Goal: Check status: Check status

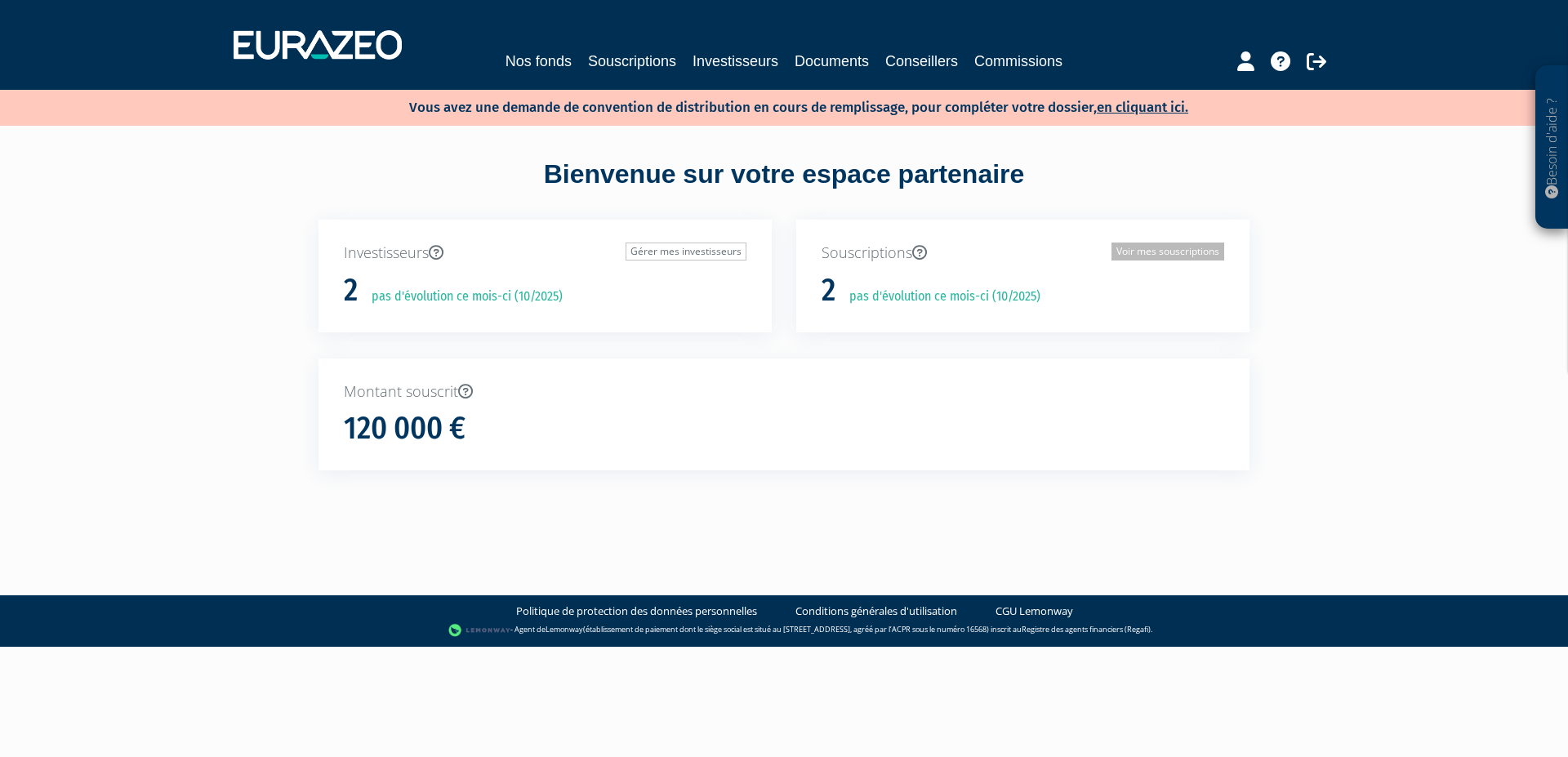
click at [1149, 250] on link "Voir mes souscriptions" at bounding box center [1168, 251] width 113 height 18
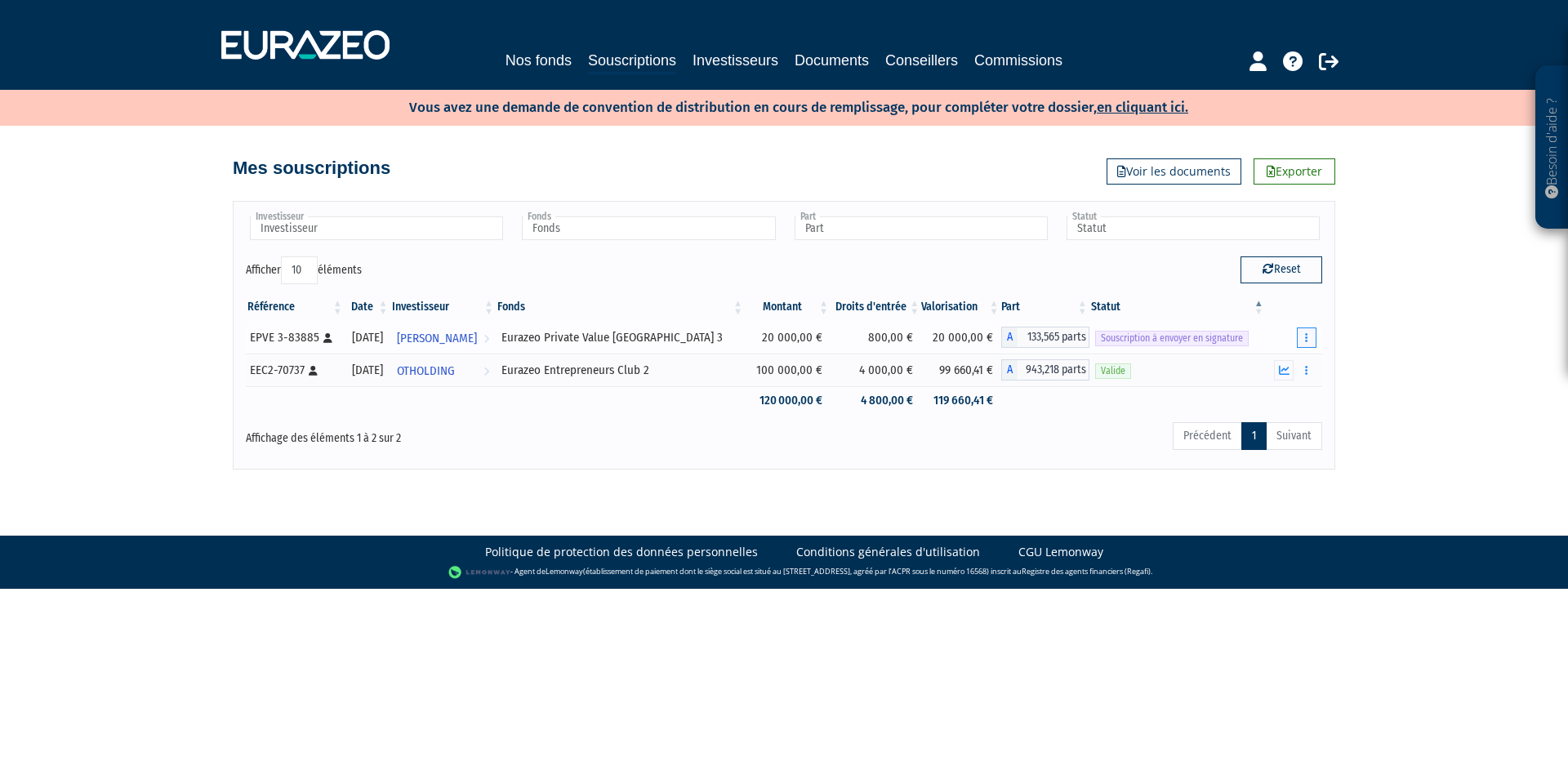
click at [1304, 334] on button "button" at bounding box center [1306, 337] width 20 height 21
click at [1413, 324] on div "Besoin d'aide ? × J'ai besoin d'aide Si vous avez une question à propos du fonc…" at bounding box center [784, 235] width 1568 height 470
click at [1140, 171] on link "Voir les documents" at bounding box center [1174, 172] width 135 height 26
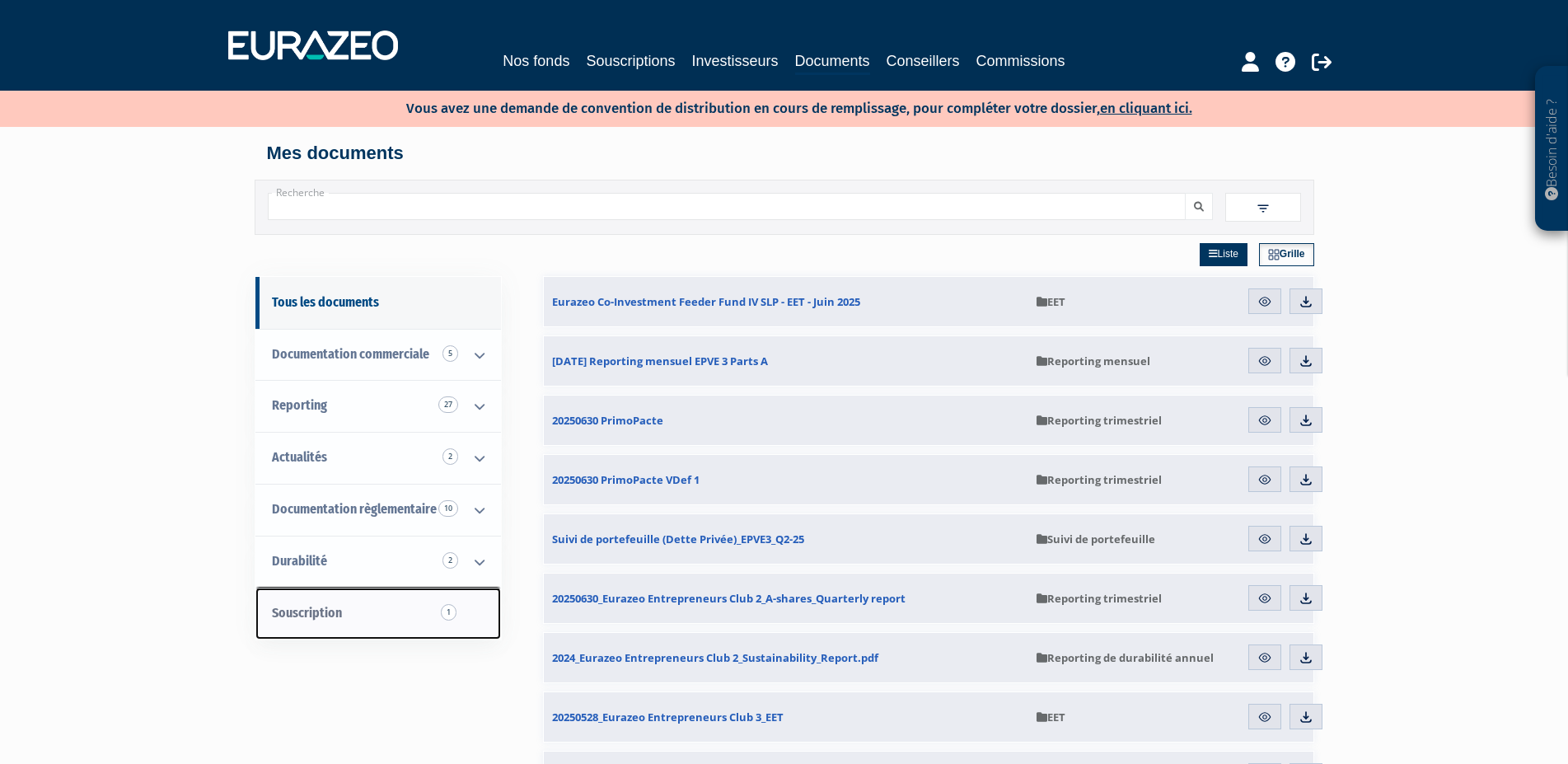
click at [326, 619] on span "Souscription 1" at bounding box center [306, 613] width 70 height 16
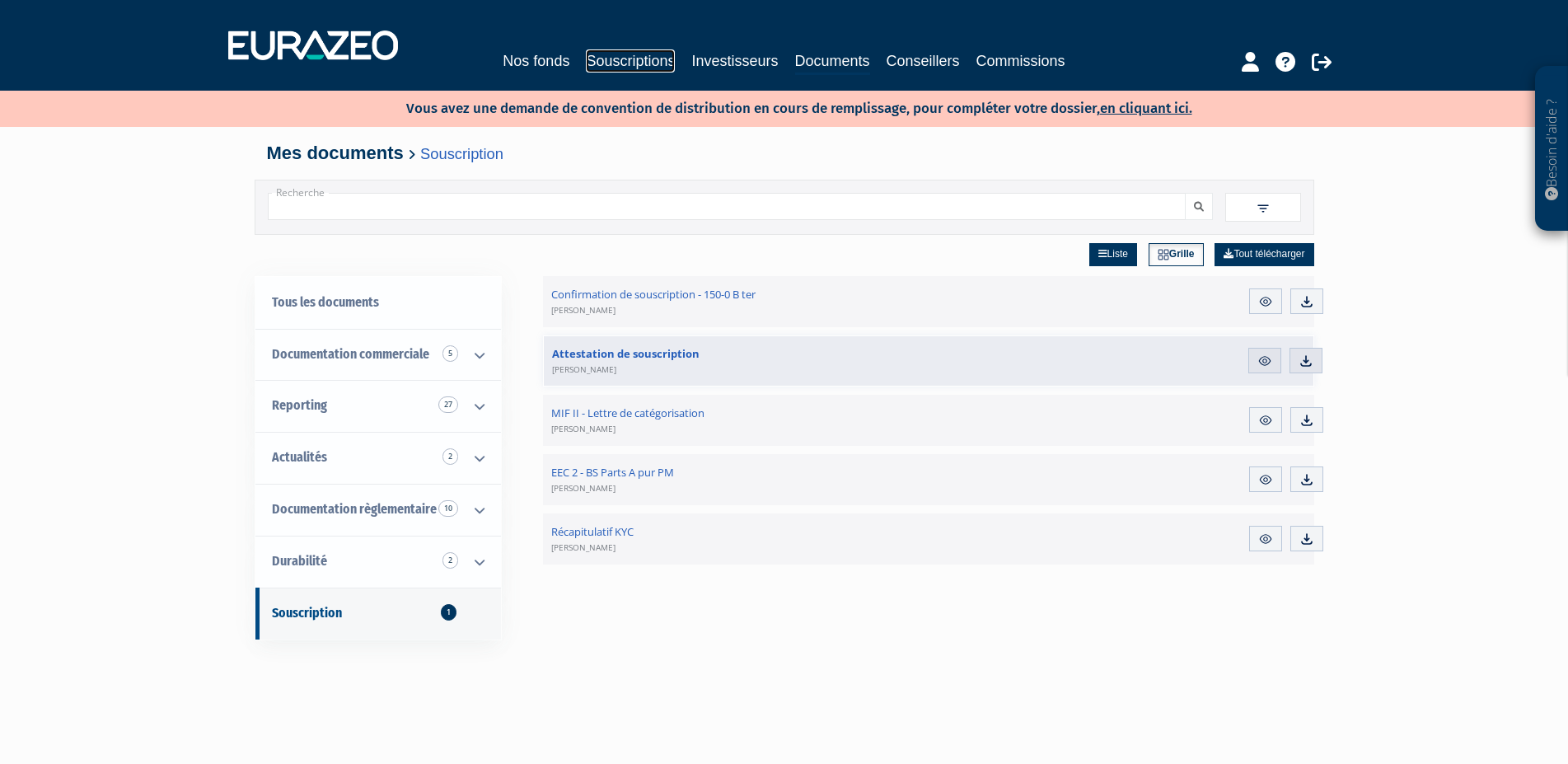
click at [635, 58] on link "Souscriptions" at bounding box center [630, 60] width 89 height 23
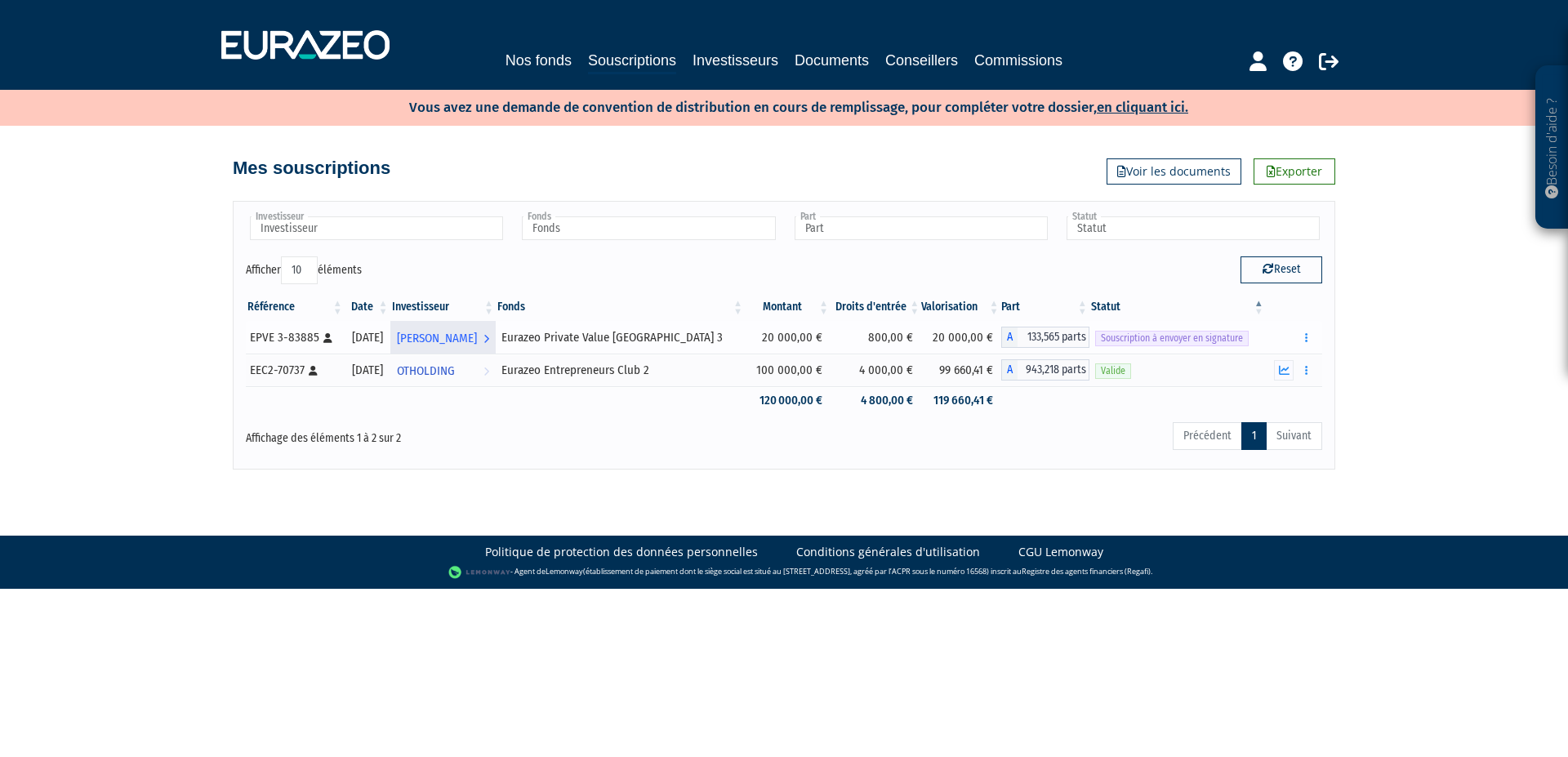
click at [450, 339] on span "[PERSON_NAME]" at bounding box center [437, 338] width 80 height 30
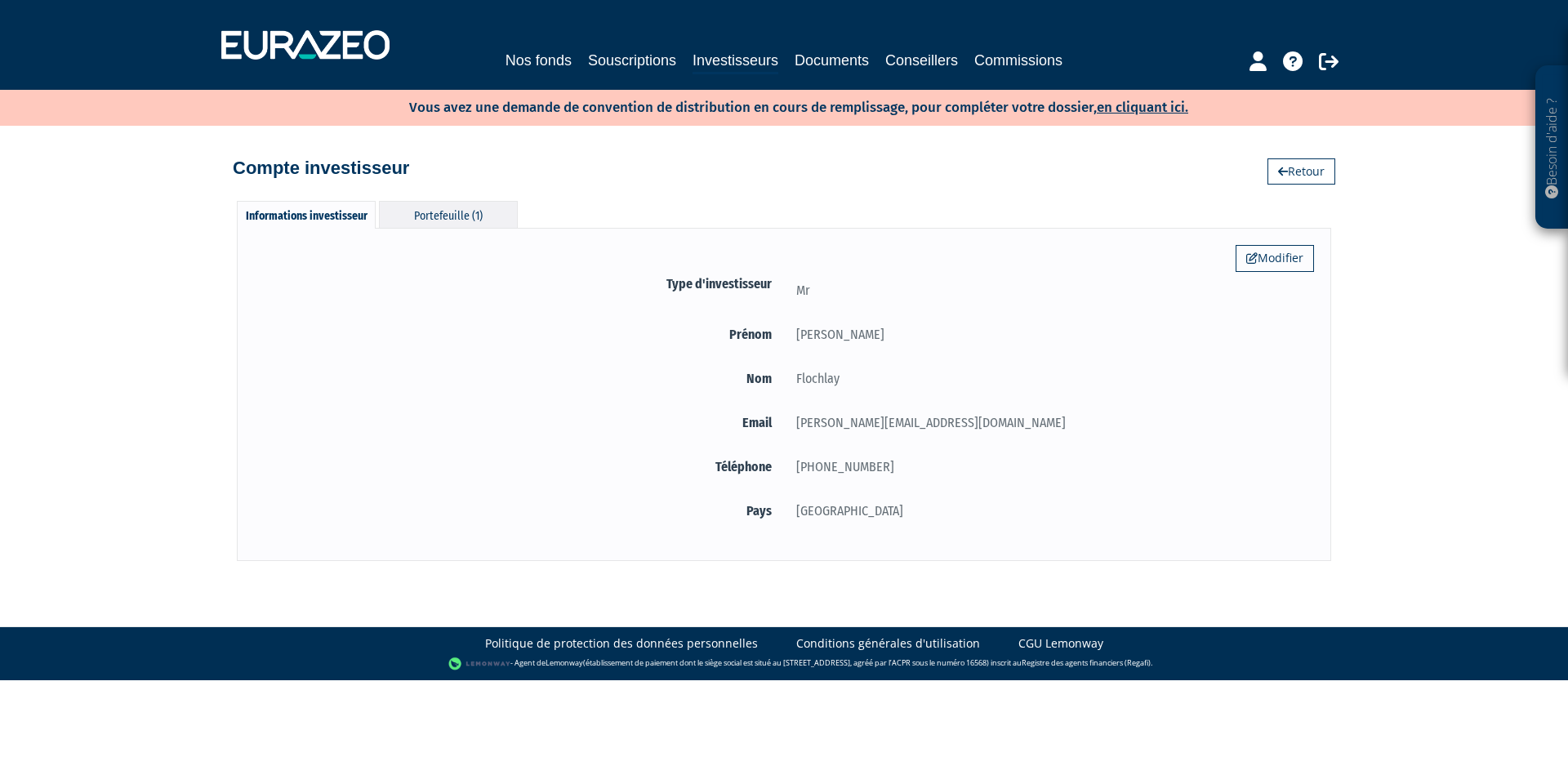
click at [441, 217] on div "Portefeuille (1)" at bounding box center [449, 214] width 139 height 27
